Goal: Task Accomplishment & Management: Manage account settings

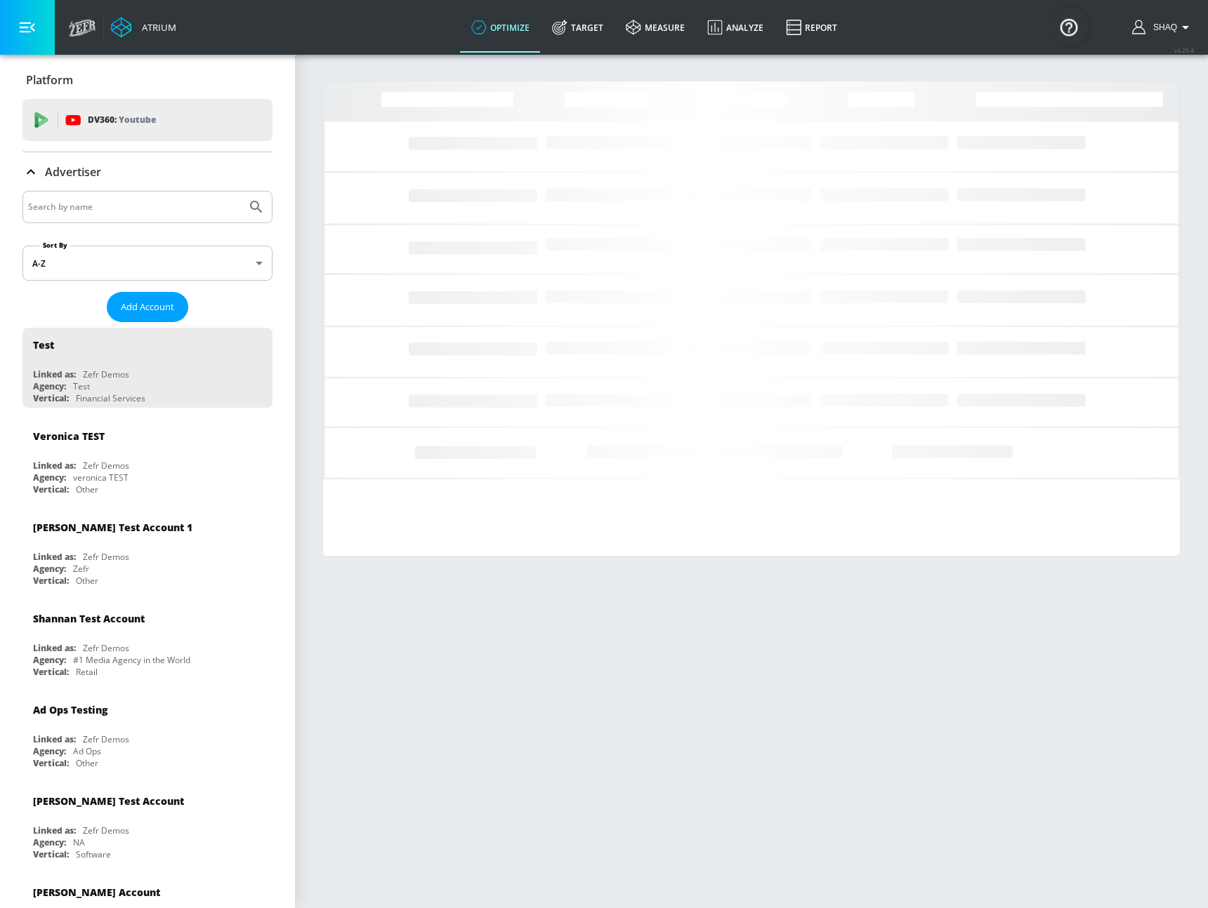
click at [131, 196] on div at bounding box center [147, 207] width 250 height 32
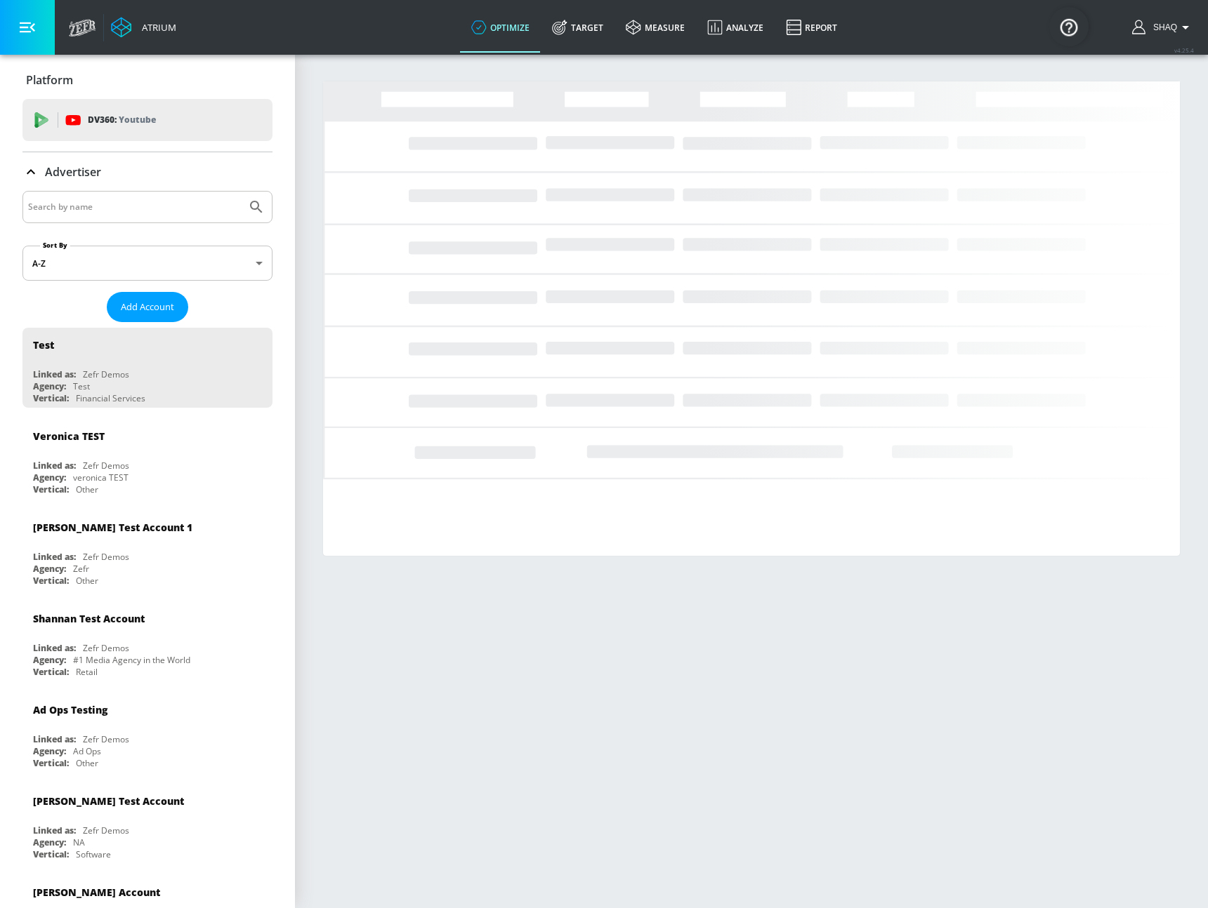
click at [139, 204] on input "Search by name" at bounding box center [134, 207] width 213 height 18
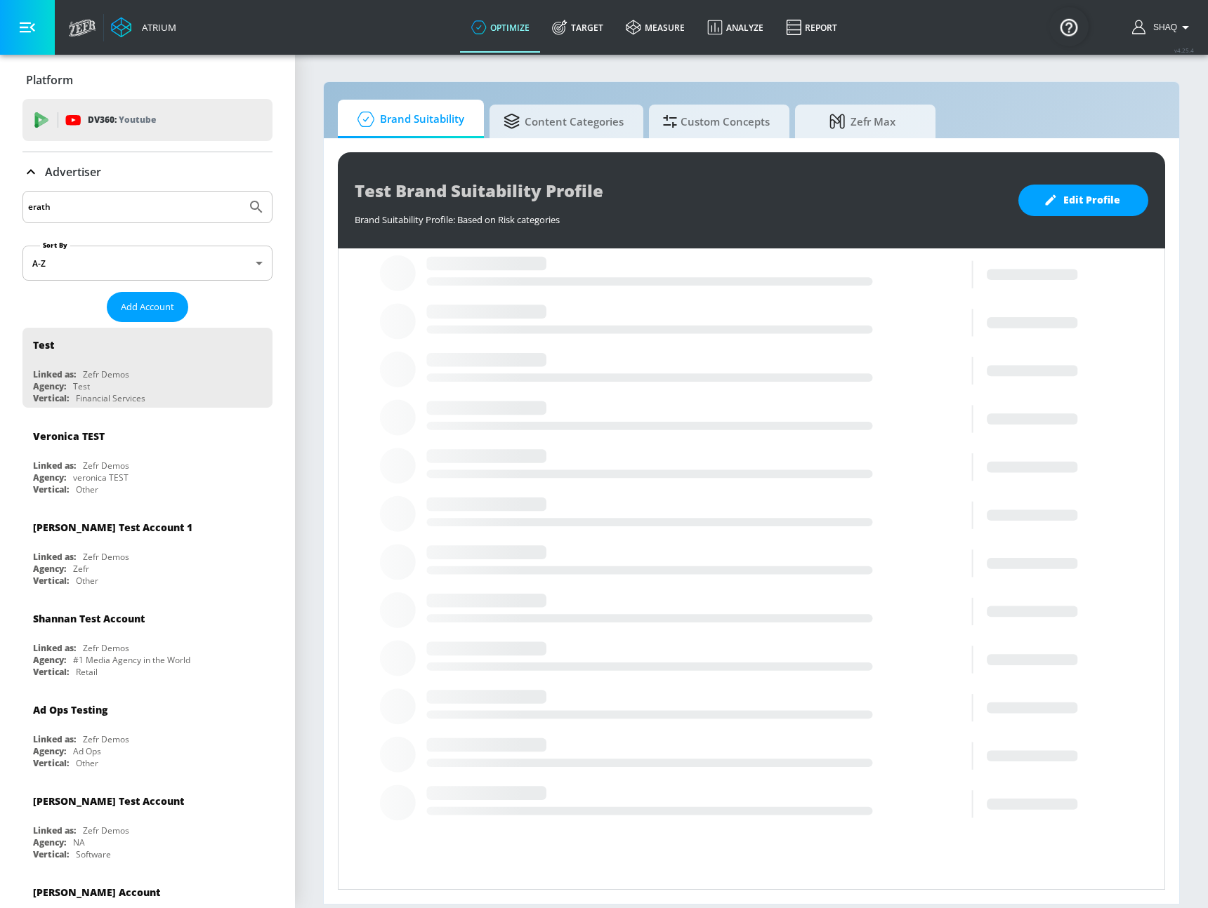
type input "erath"
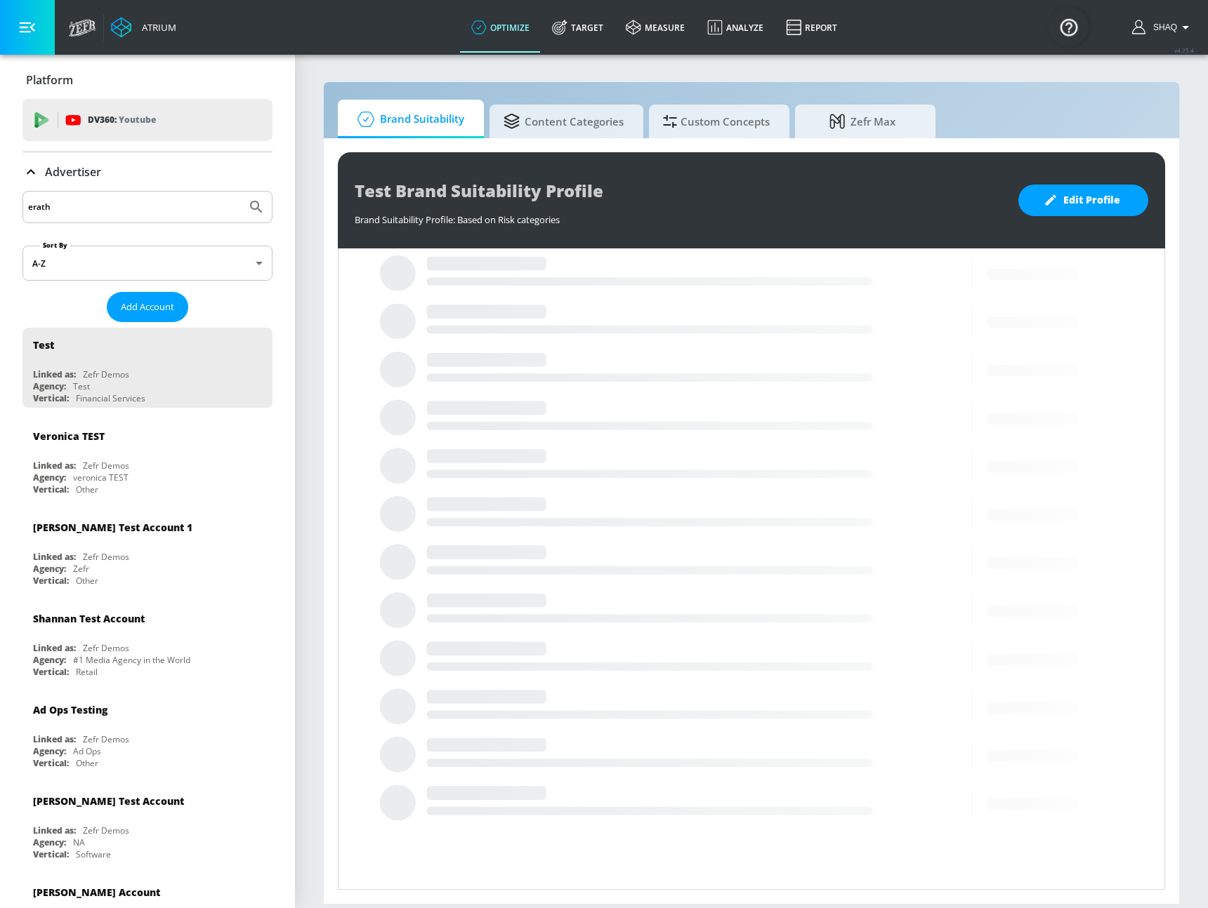
click at [241, 192] on button "Submit Search" at bounding box center [256, 207] width 31 height 31
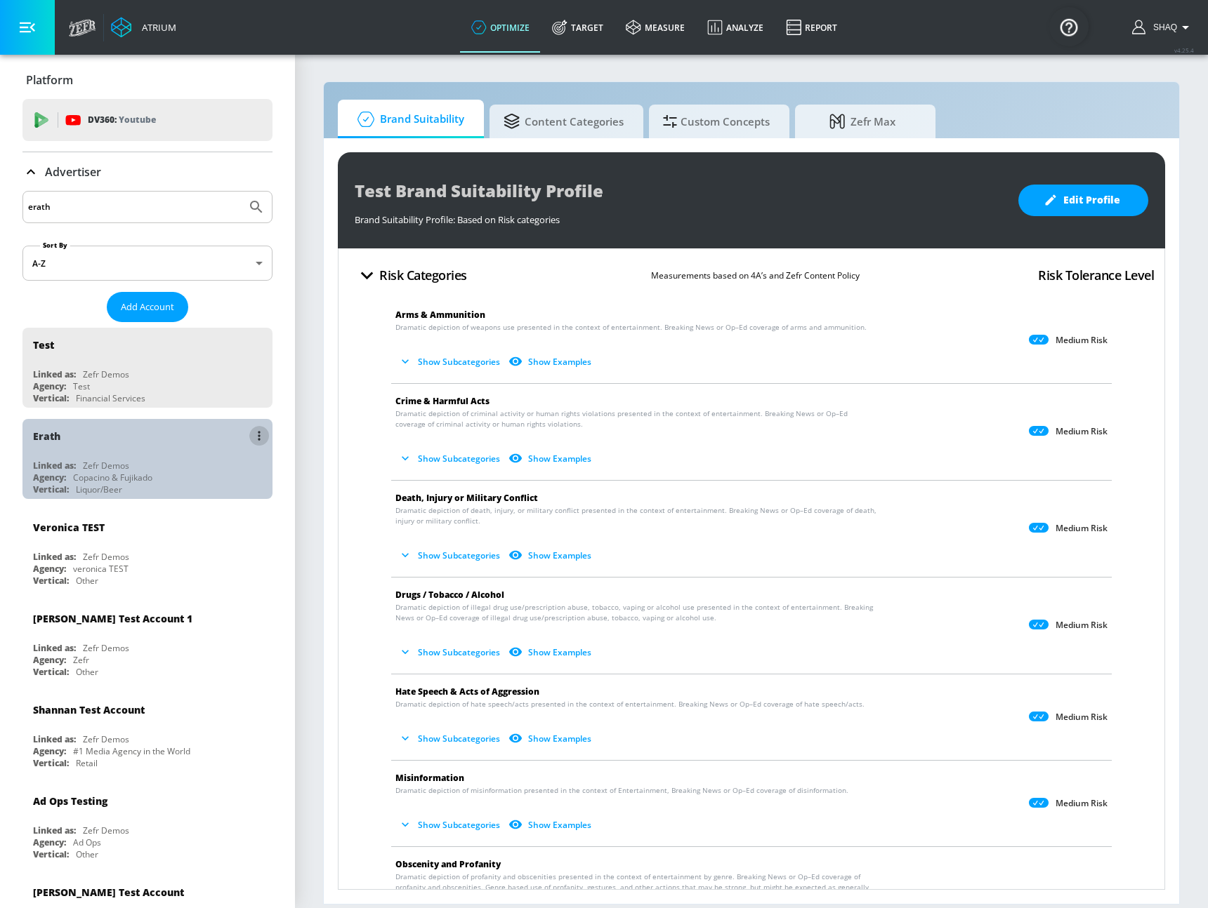
click at [258, 437] on icon "list of Advertiser" at bounding box center [259, 436] width 3 height 10
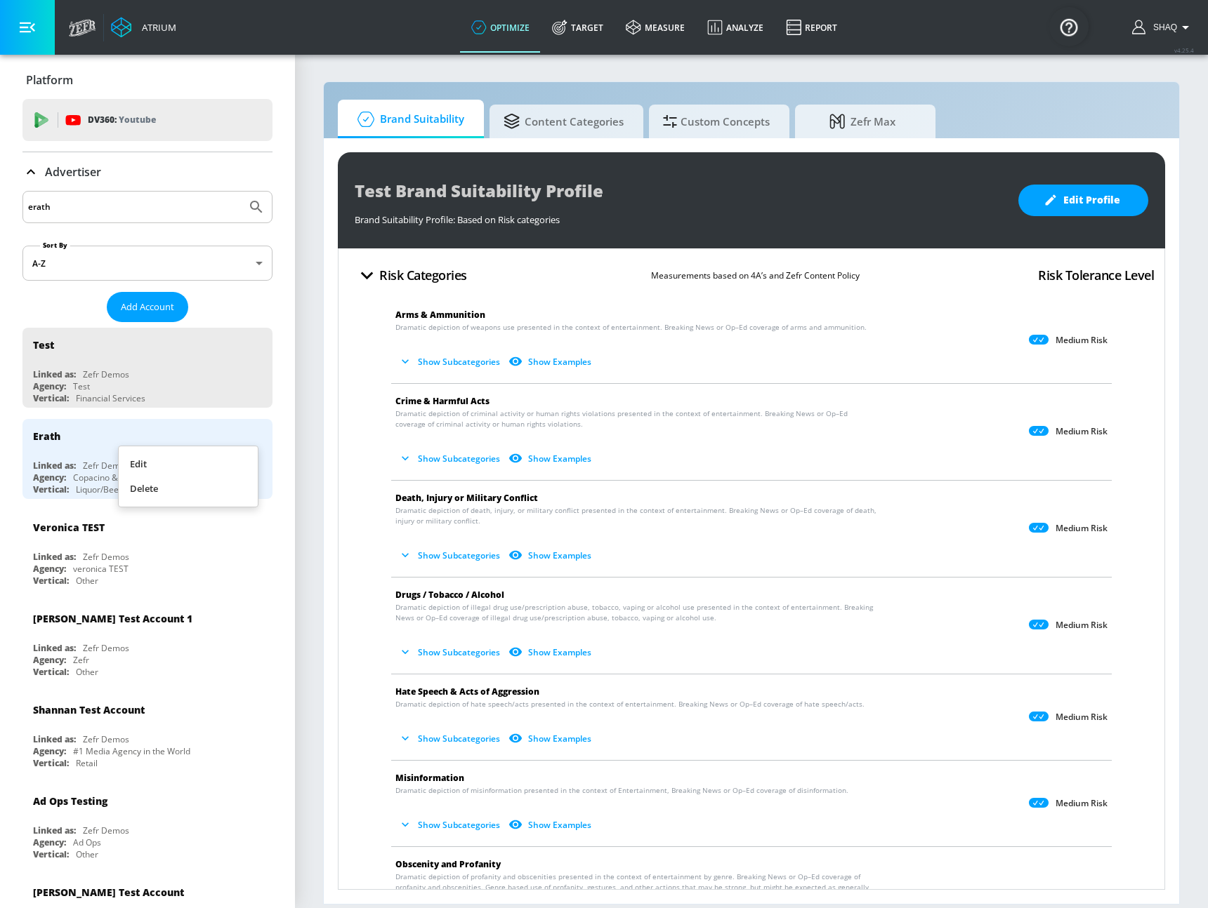
click at [212, 456] on li "Edit" at bounding box center [188, 464] width 139 height 25
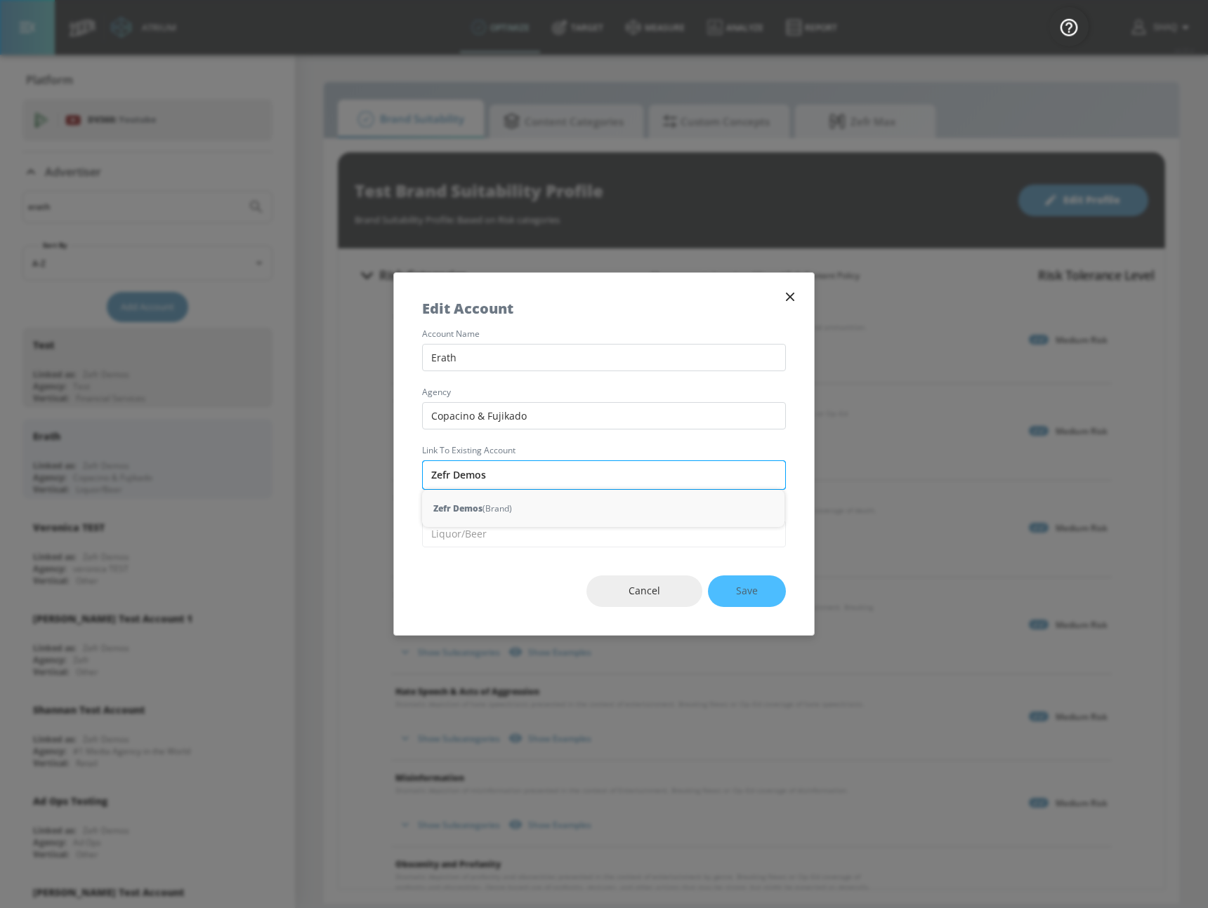
click at [482, 486] on input "Zefr Demos" at bounding box center [604, 475] width 364 height 29
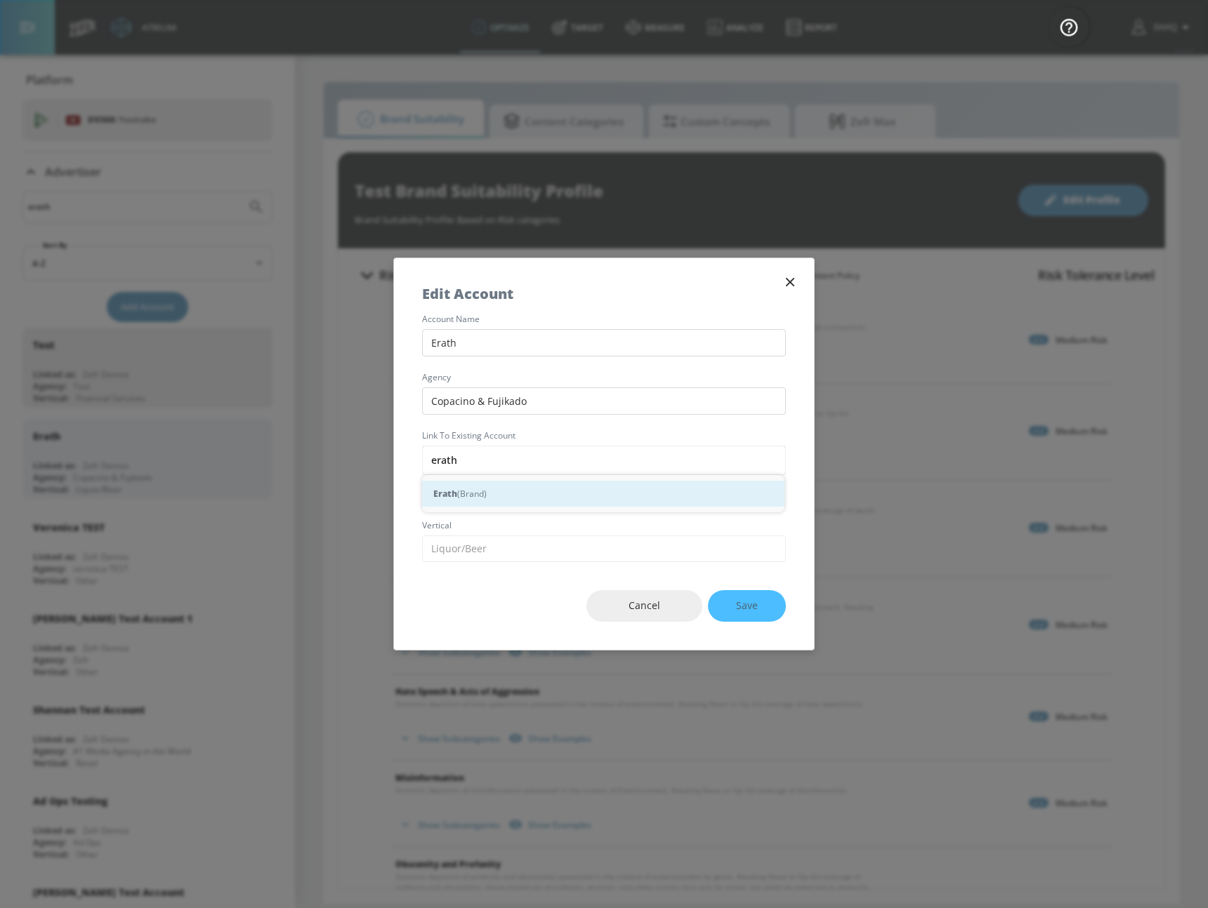
click at [484, 494] on div "Erath (Brand)" at bounding box center [603, 494] width 362 height 26
type input "Erath (Brand)"
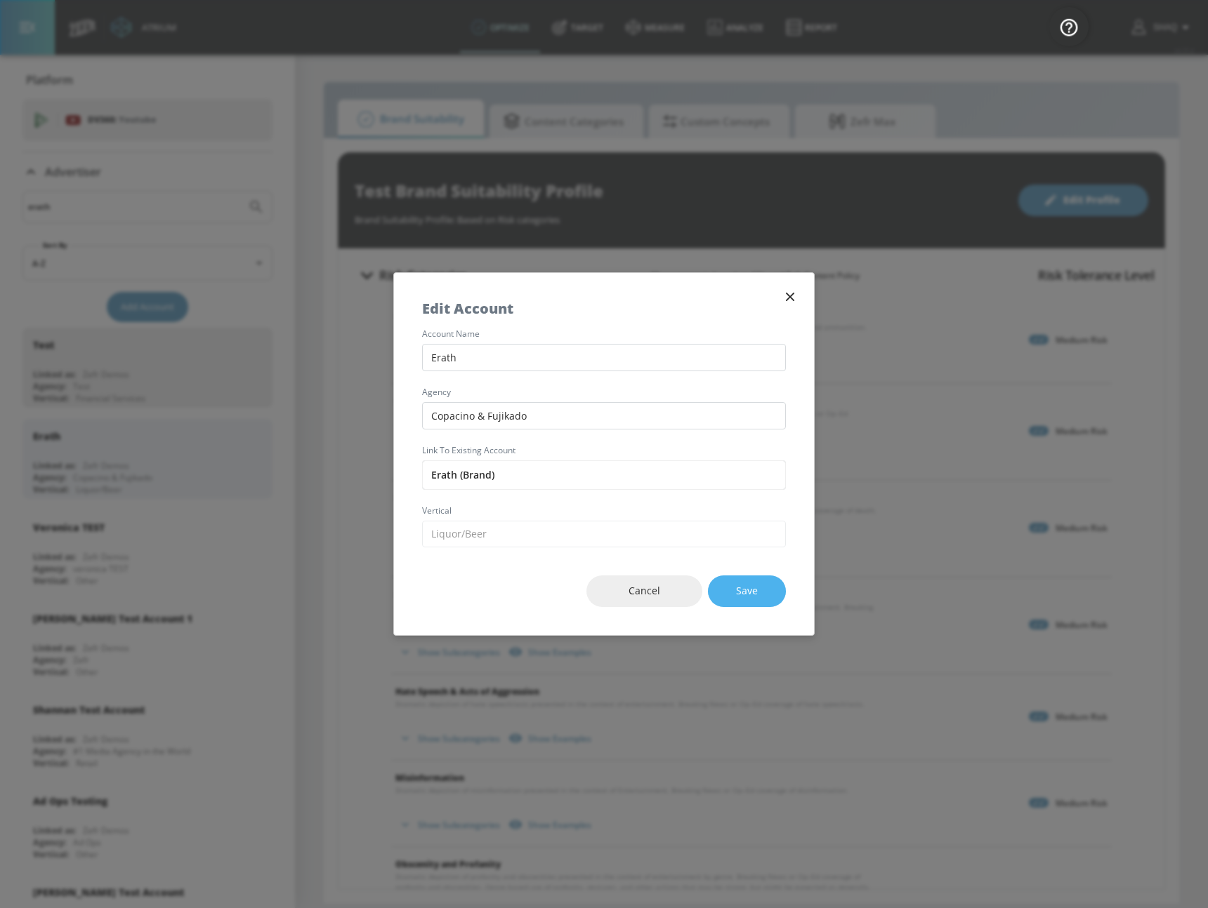
click at [739, 588] on span "Save" at bounding box center [747, 592] width 22 height 18
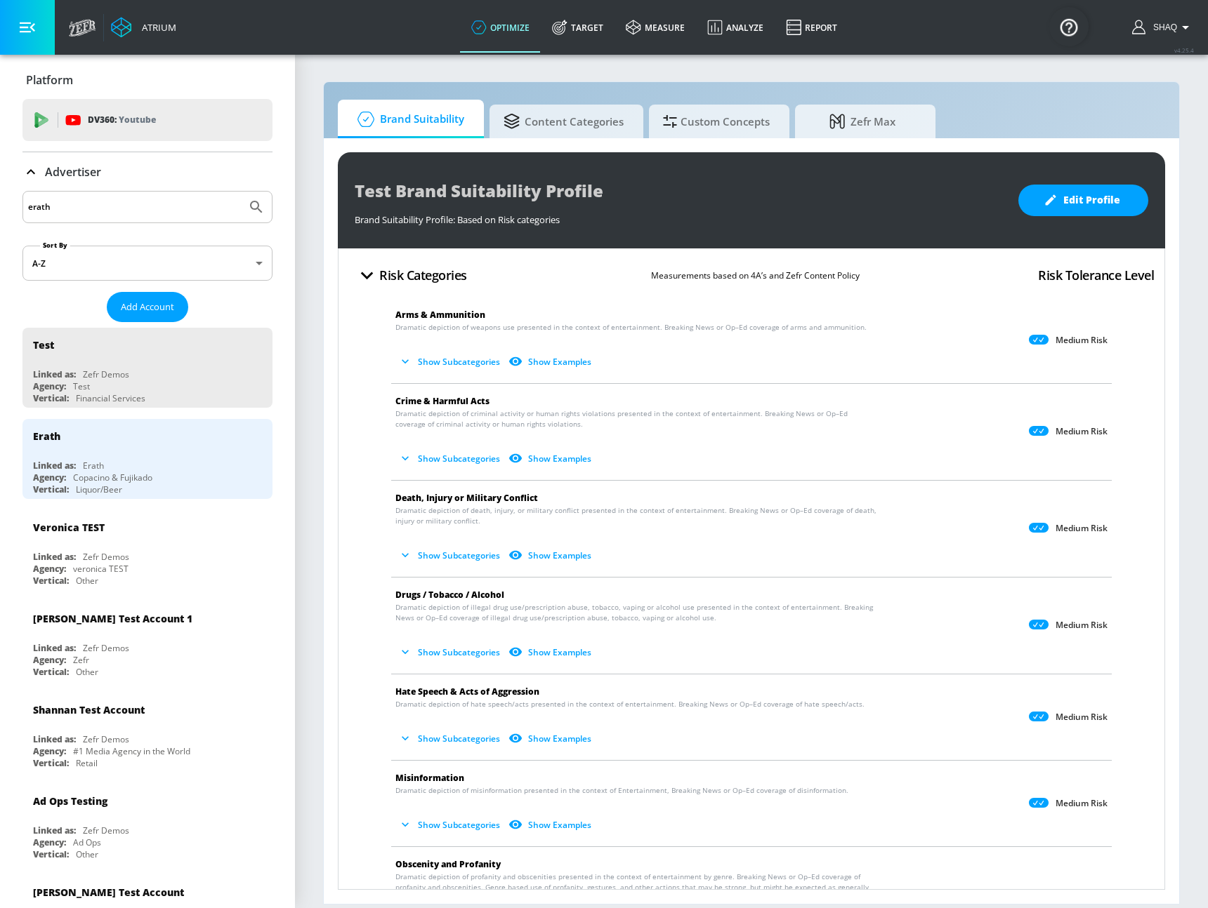
click at [111, 206] on input "erath" at bounding box center [134, 207] width 213 height 18
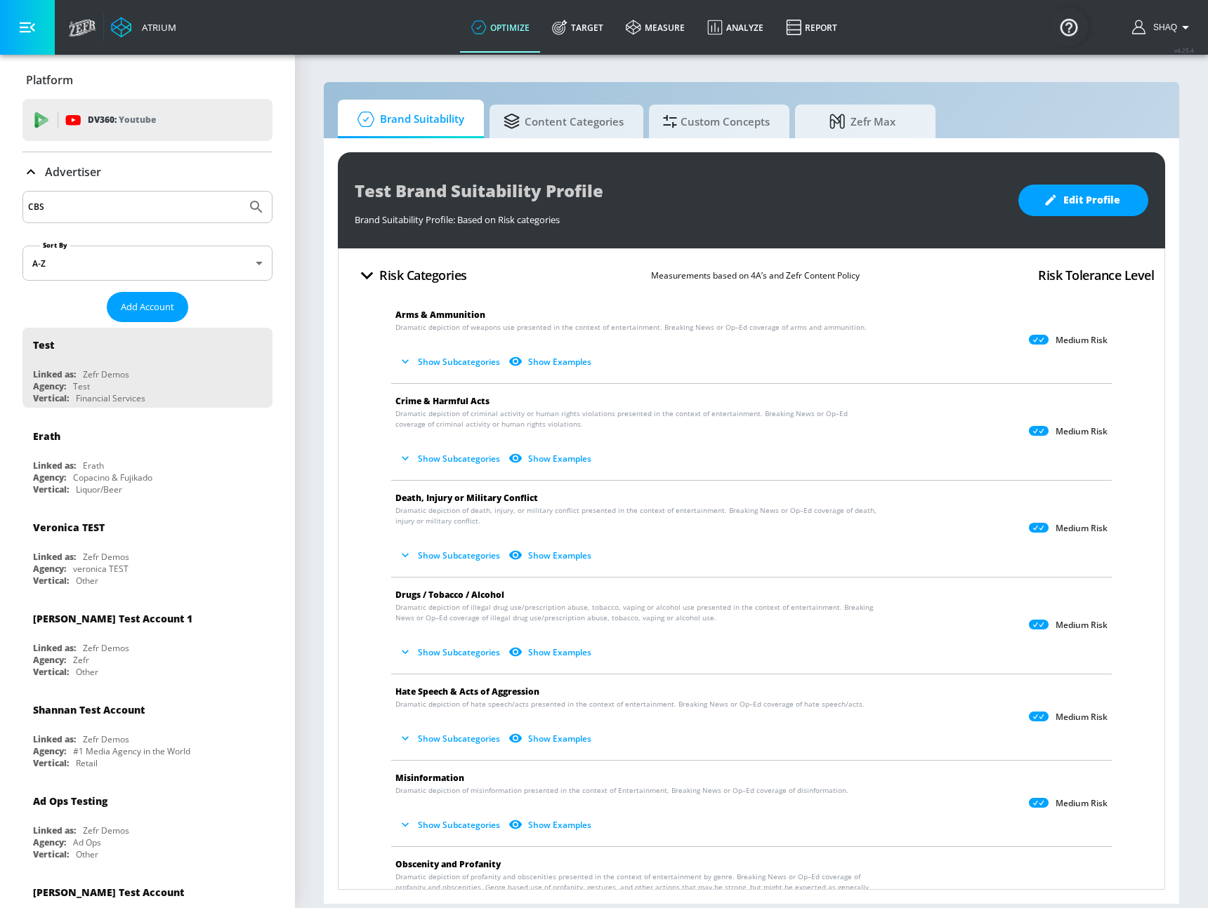
type input "CBS"
click at [241, 192] on button "Submit Search" at bounding box center [256, 207] width 31 height 31
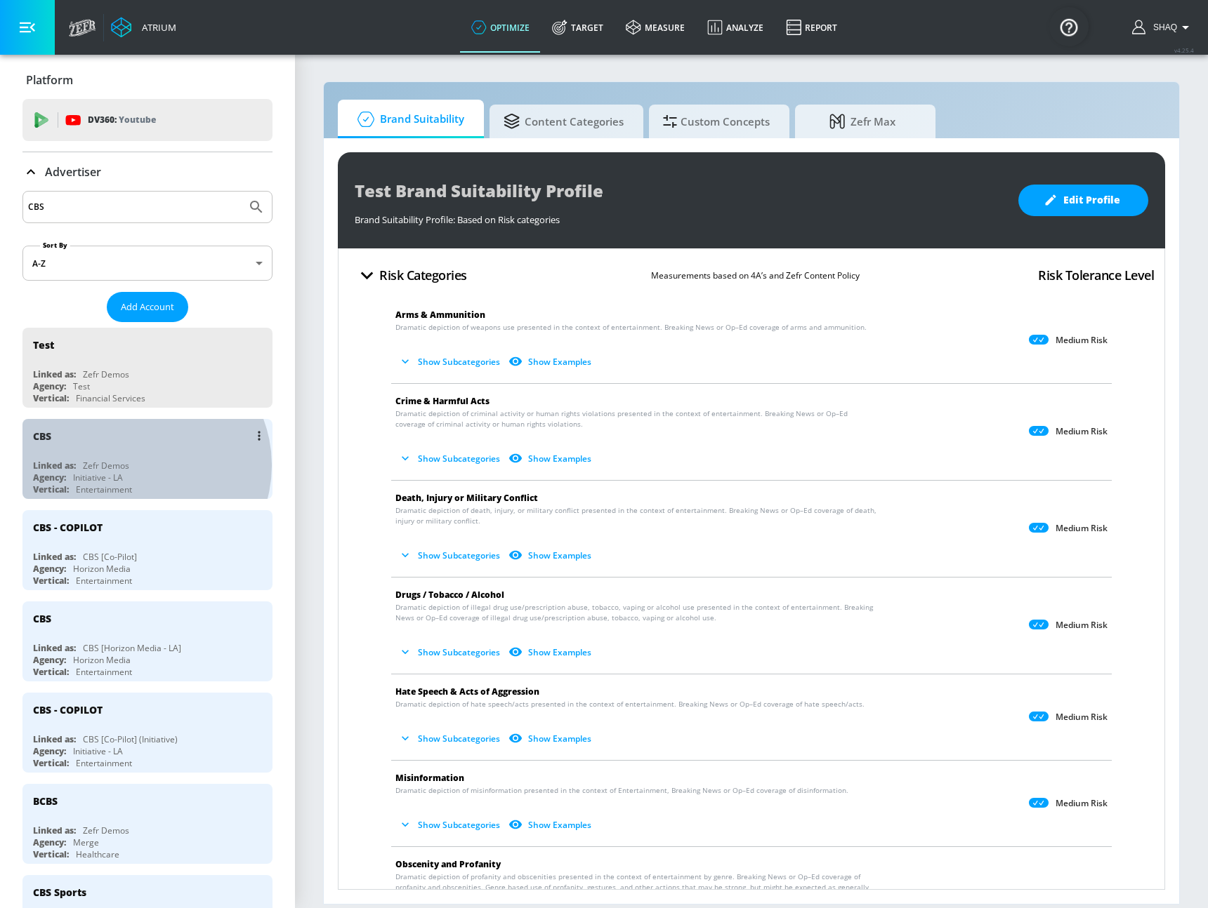
click at [141, 465] on div "Linked as: Zefr Demos" at bounding box center [151, 466] width 236 height 12
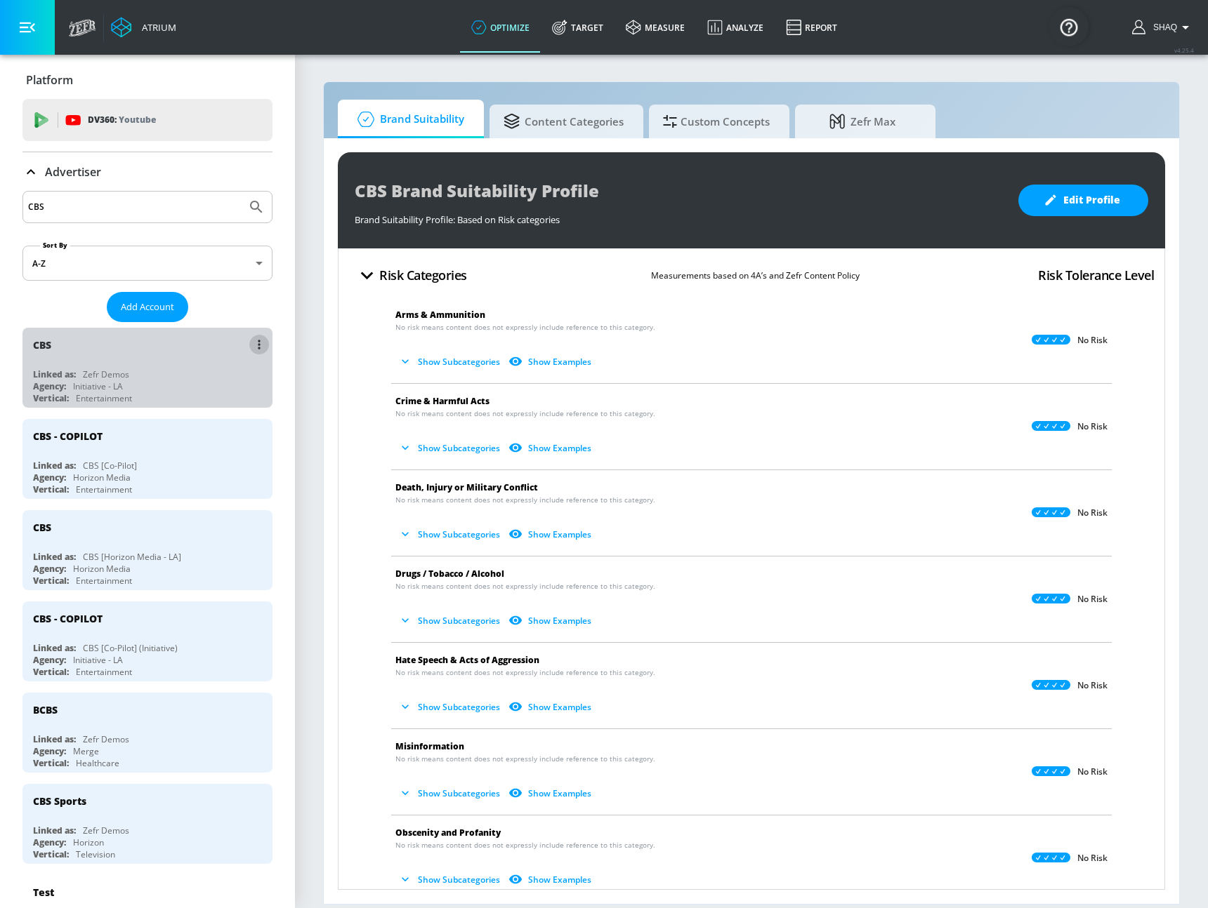
click at [249, 341] on button "list of Advertiser" at bounding box center [259, 345] width 20 height 20
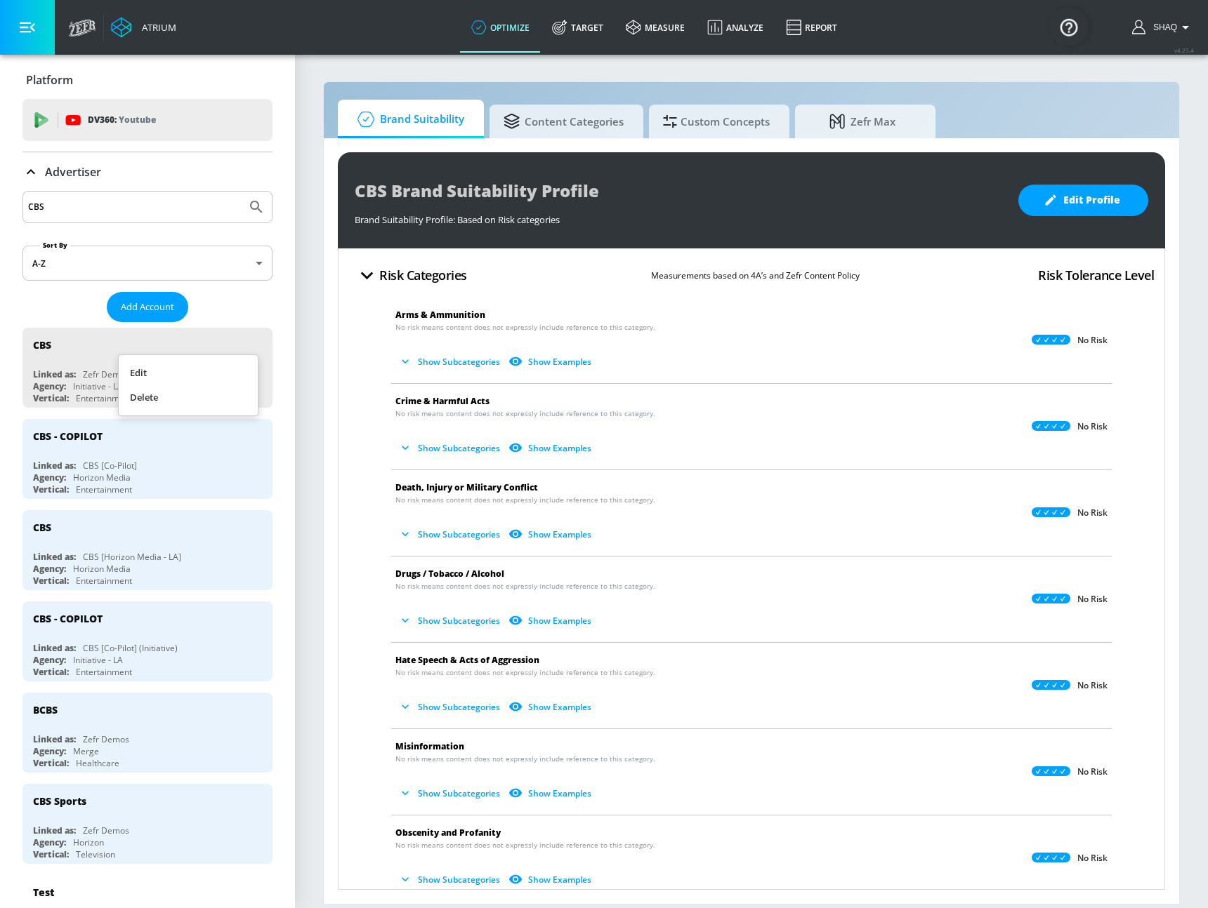
click at [226, 369] on li "Edit" at bounding box center [188, 373] width 139 height 25
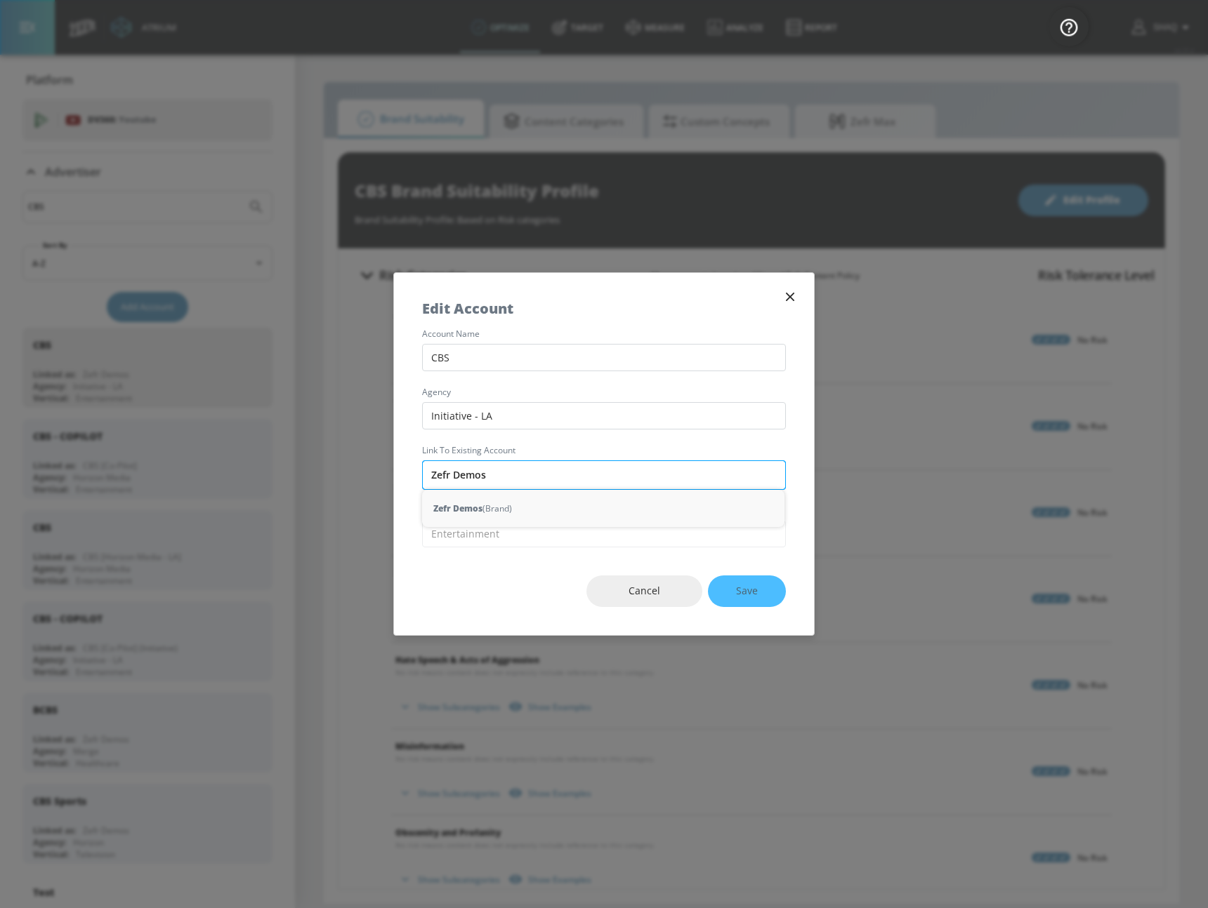
click at [513, 477] on input "Zefr Demos" at bounding box center [604, 475] width 364 height 29
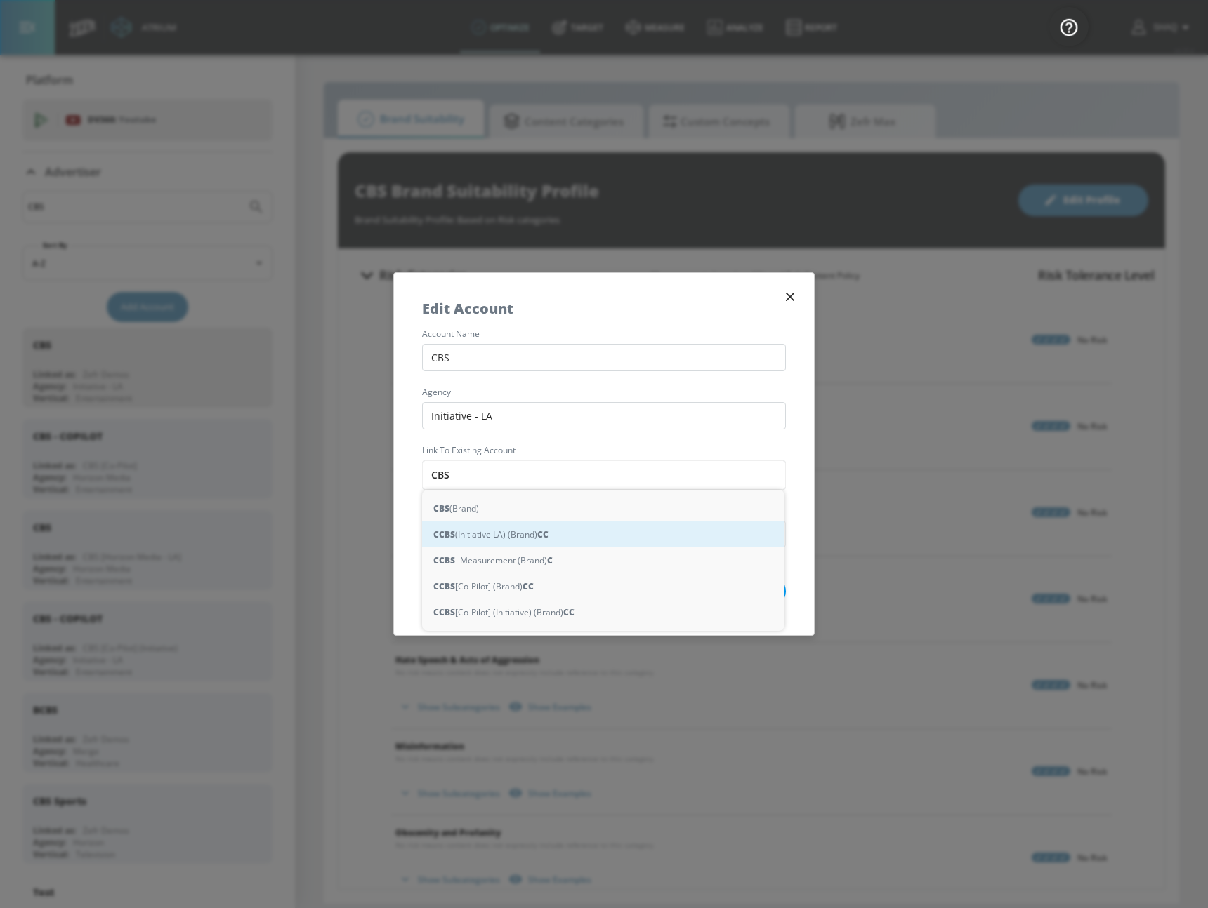
click at [494, 536] on div "C CBS (Initiative LA) (Brand) C C" at bounding box center [603, 535] width 362 height 26
type input "CBS (Initiative LA) (Brand)"
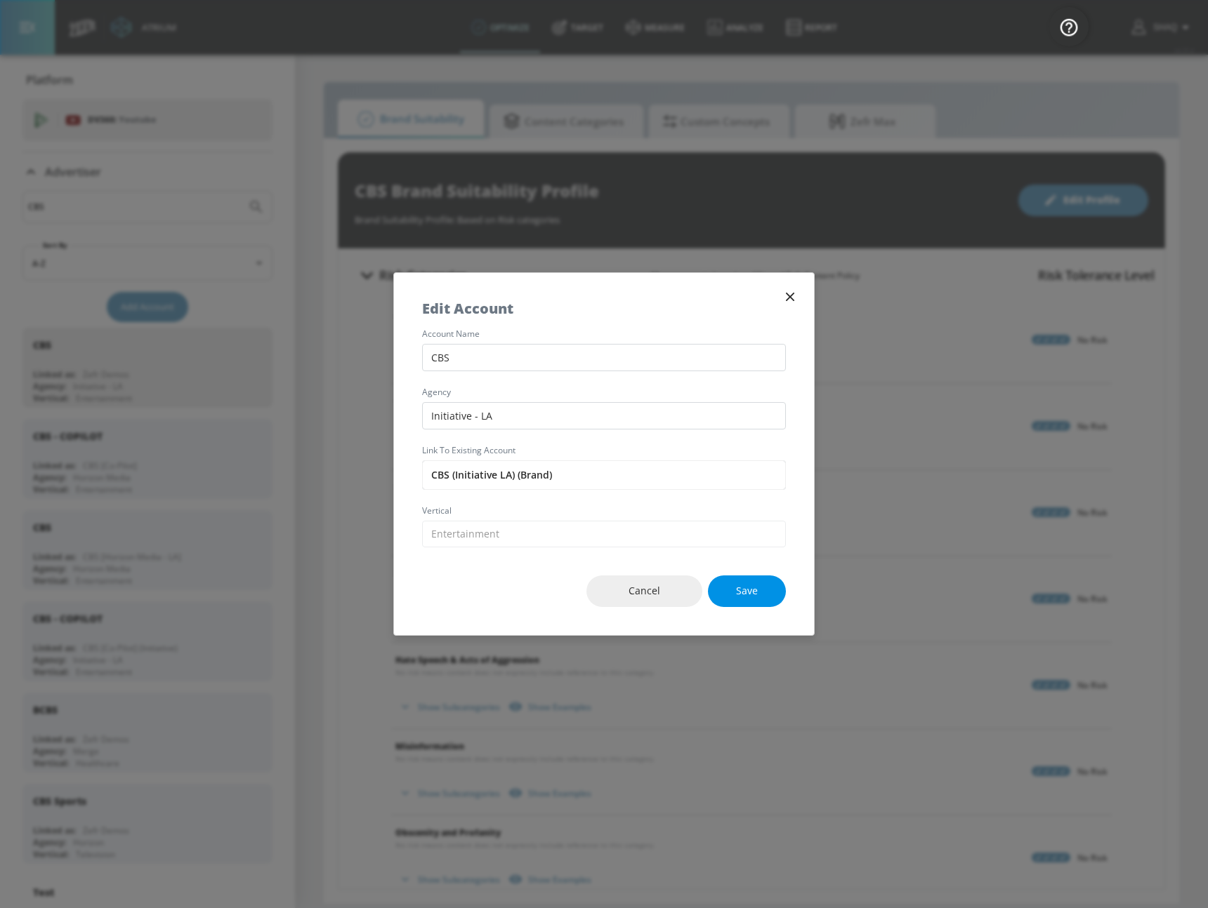
click at [729, 588] on button "Save" at bounding box center [747, 592] width 78 height 32
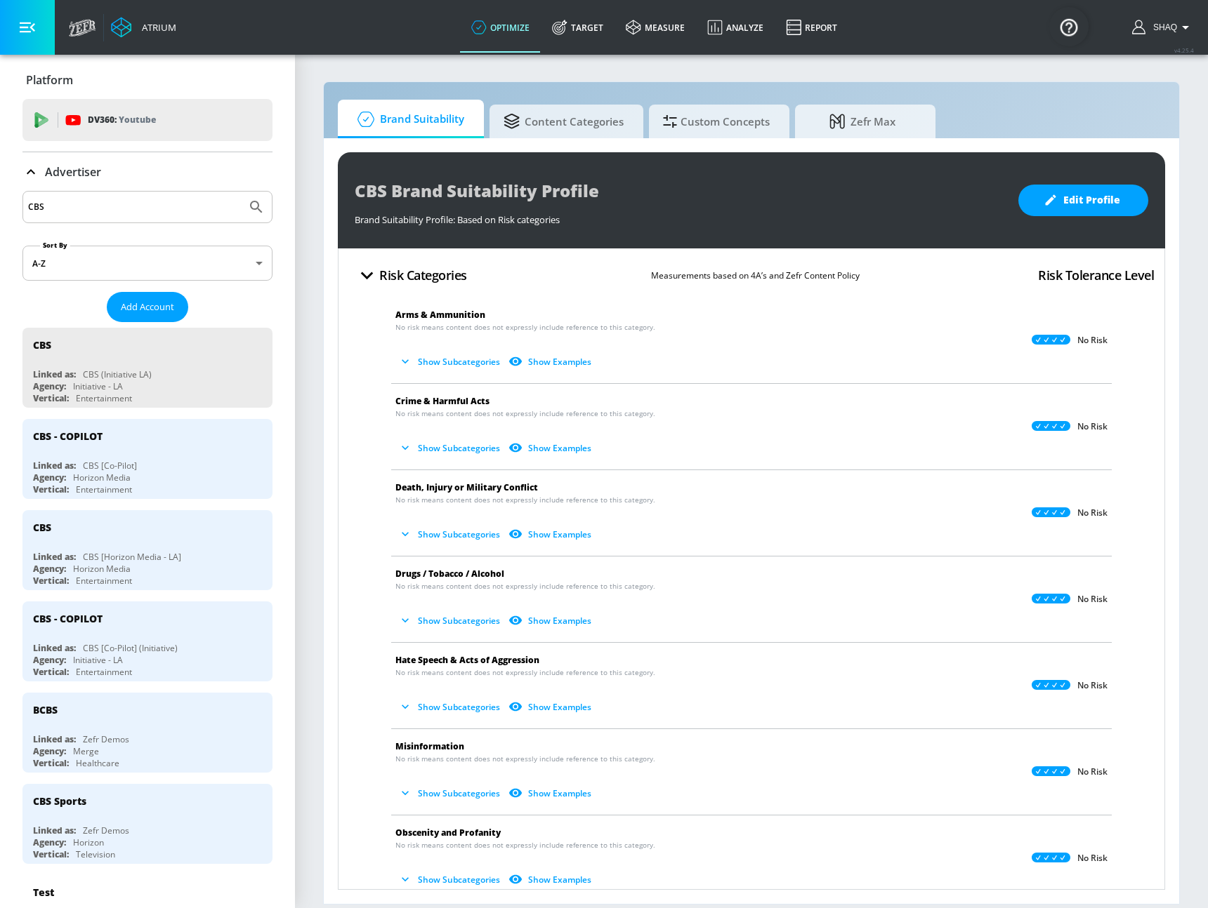
click at [163, 198] on input "CBS" at bounding box center [134, 207] width 213 height 18
click at [162, 198] on input "CBS" at bounding box center [134, 207] width 213 height 18
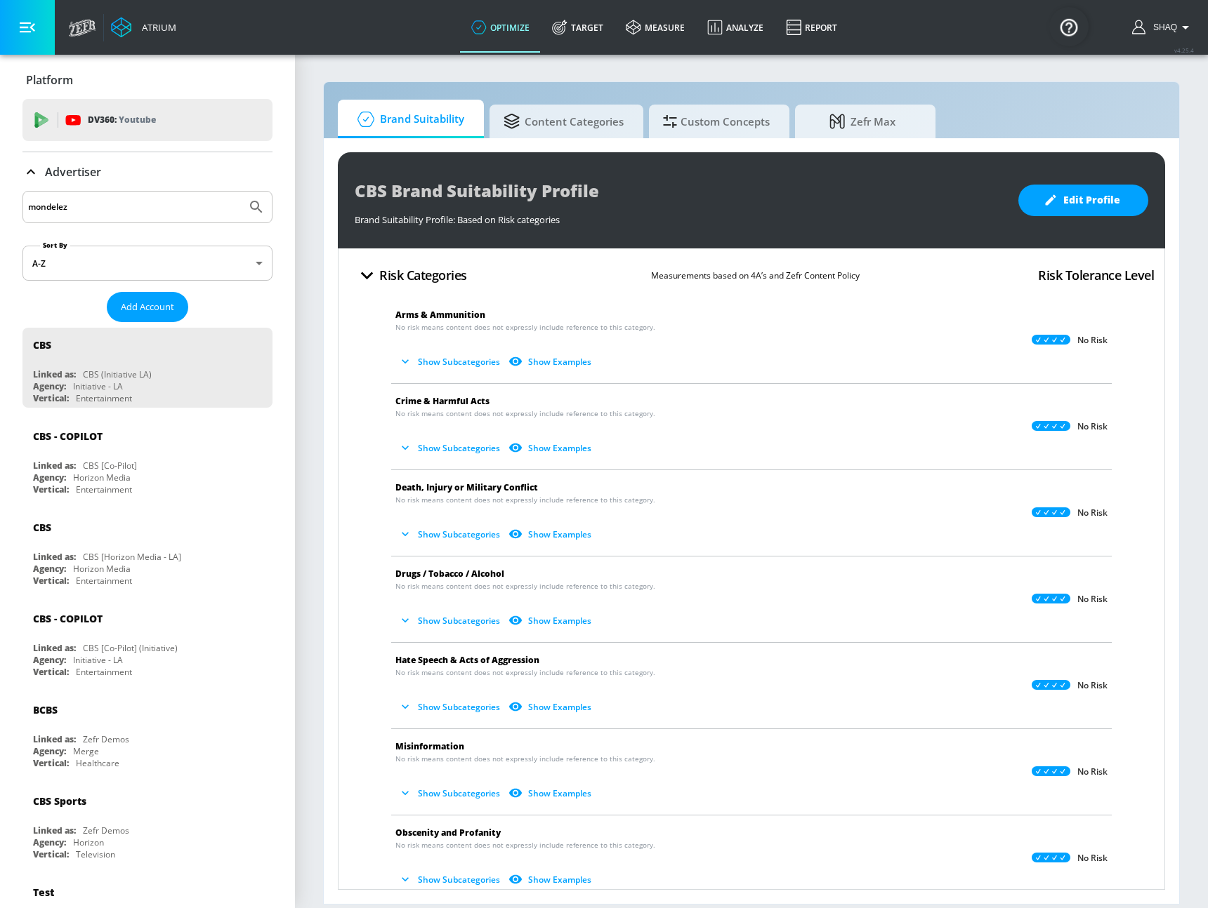
type input "mondelez"
click at [241, 192] on button "Submit Search" at bounding box center [256, 207] width 31 height 31
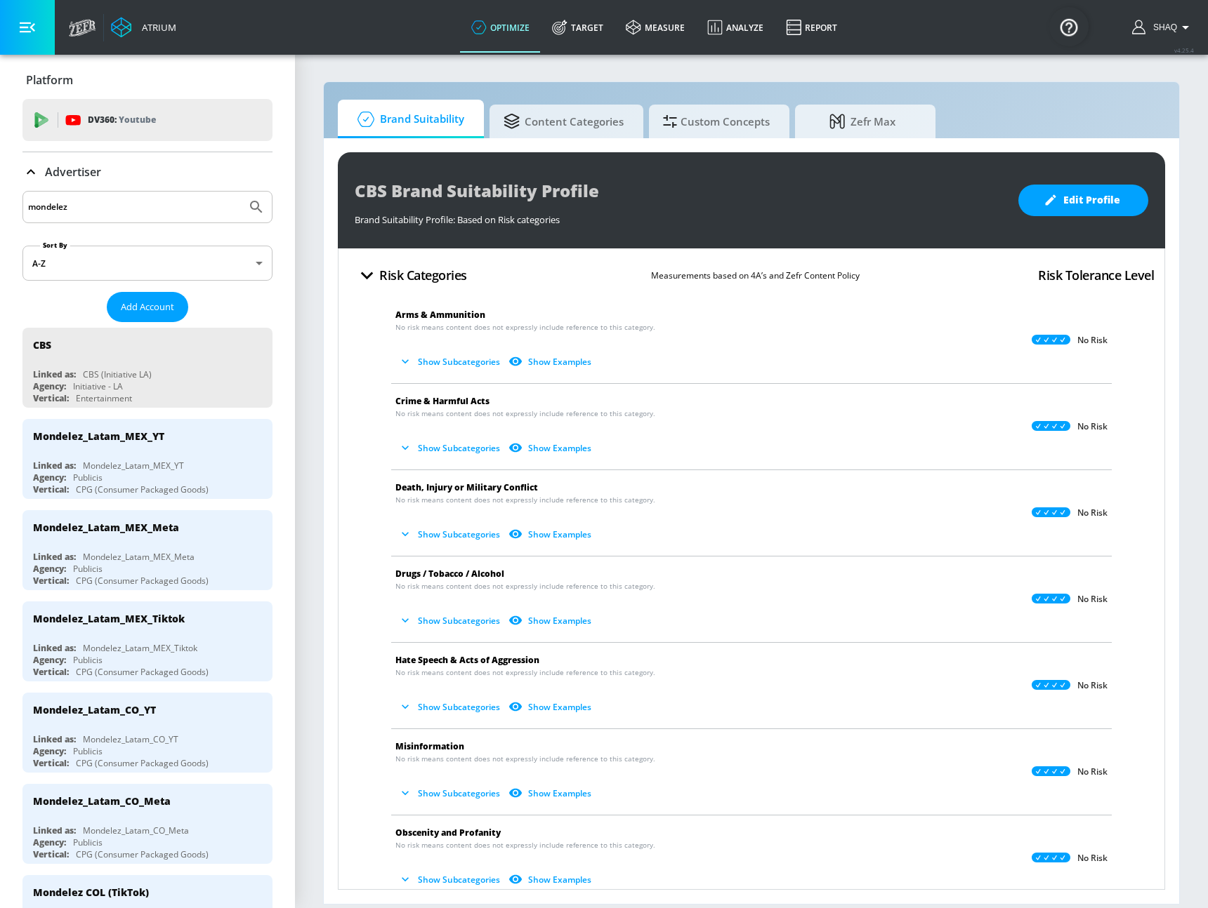
click at [103, 213] on input "mondelez" at bounding box center [134, 207] width 213 height 18
click at [249, 711] on button "list of Advertiser" at bounding box center [259, 710] width 20 height 20
click at [213, 734] on li "Edit" at bounding box center [188, 738] width 139 height 25
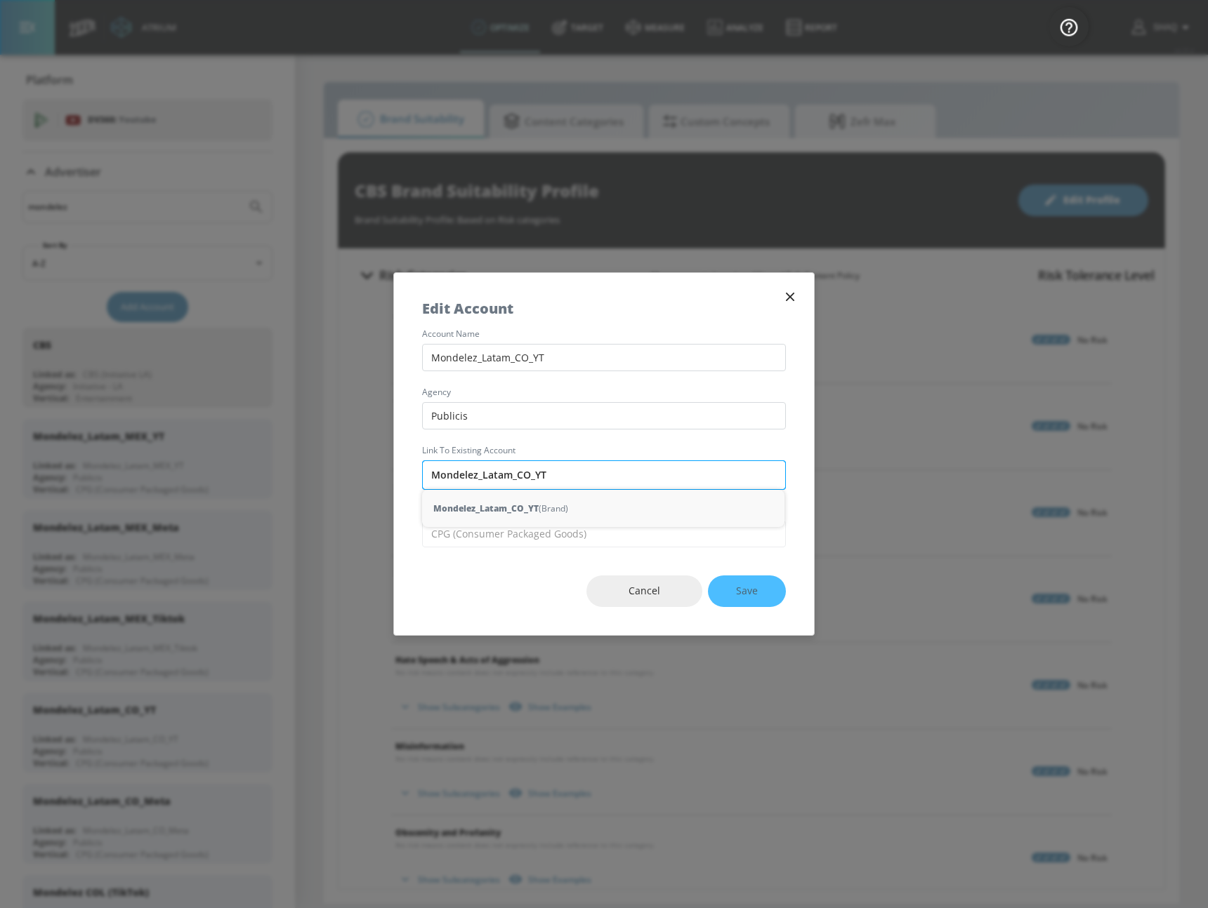
click at [590, 481] on input "Mondelez_Latam_CO_YT" at bounding box center [604, 475] width 364 height 29
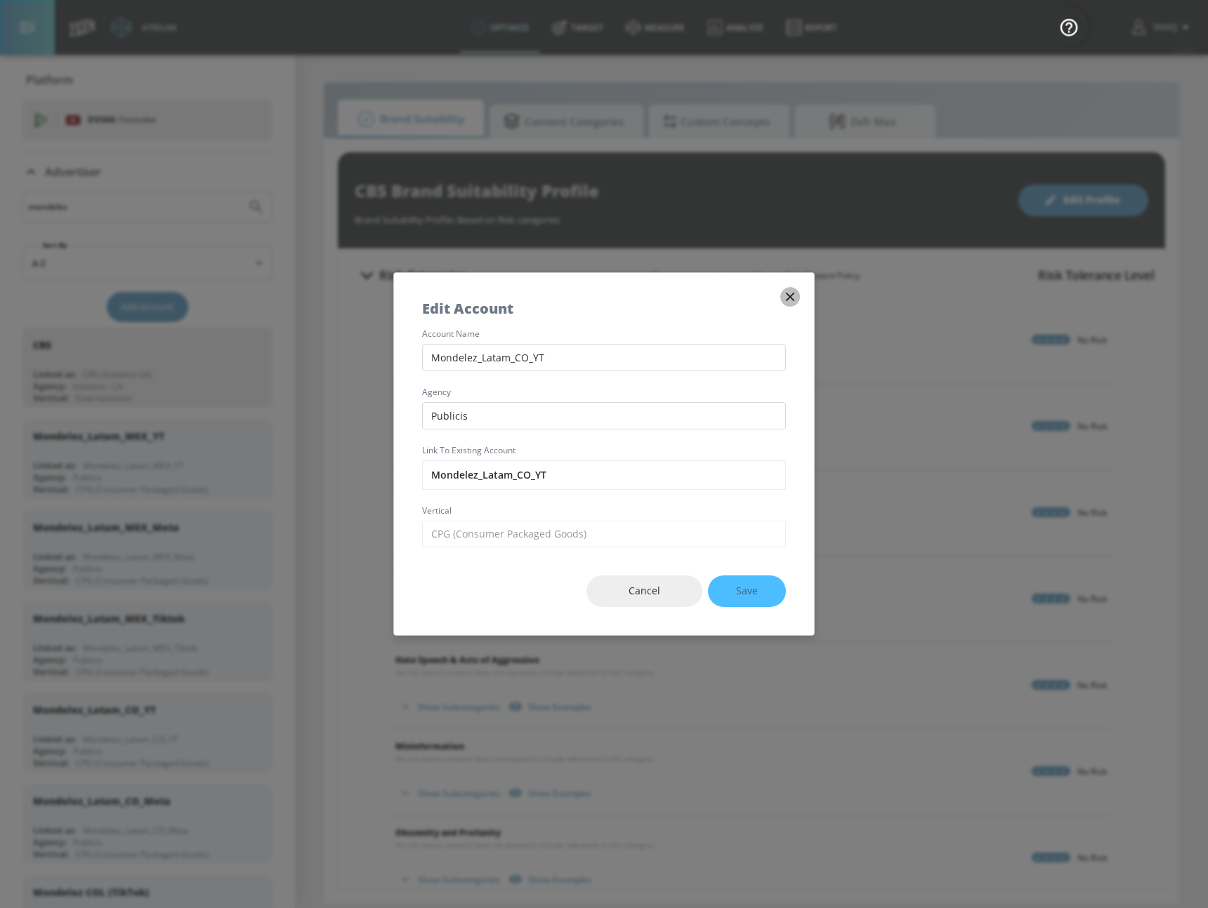
click at [793, 298] on icon "button" at bounding box center [789, 296] width 15 height 15
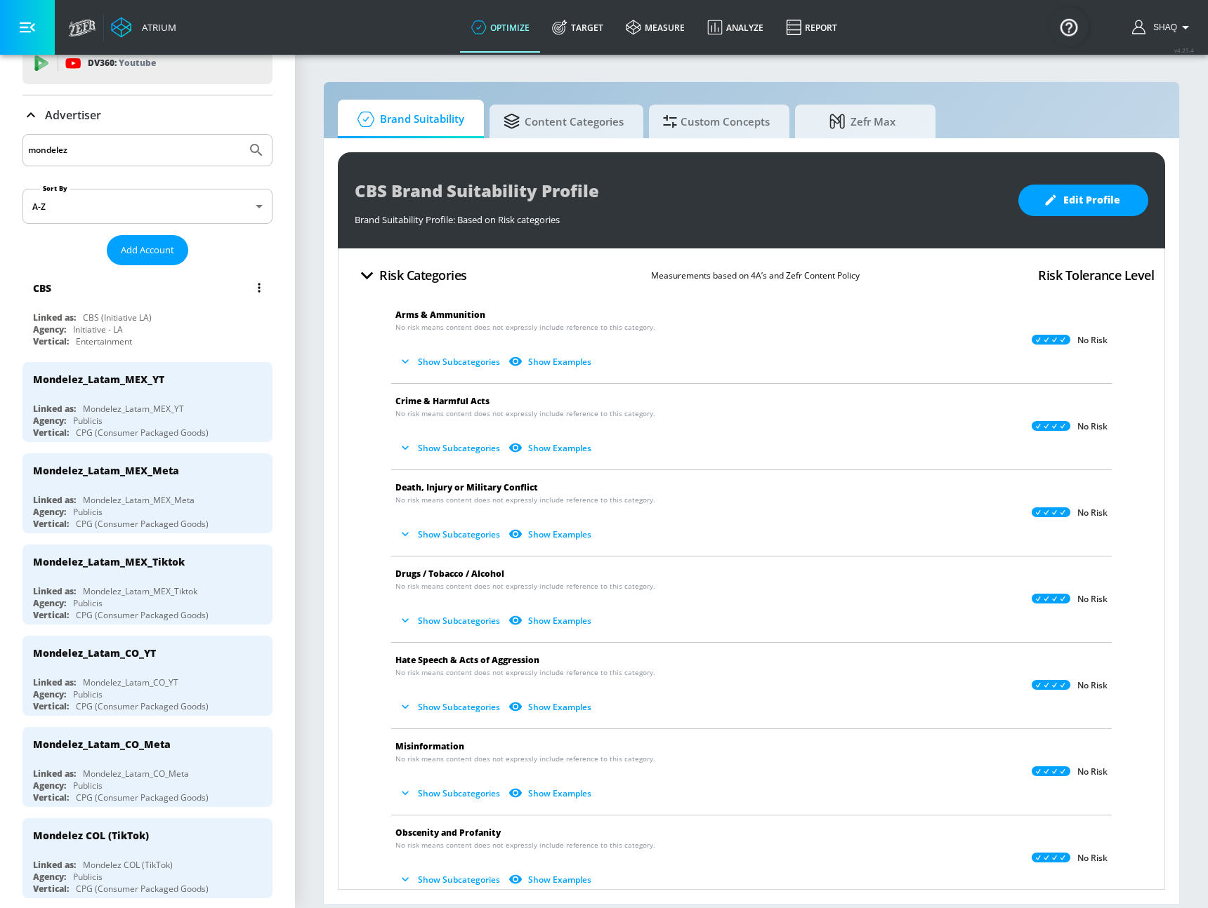
scroll to position [66, 0]
